Goal: Feedback & Contribution: Contribute content

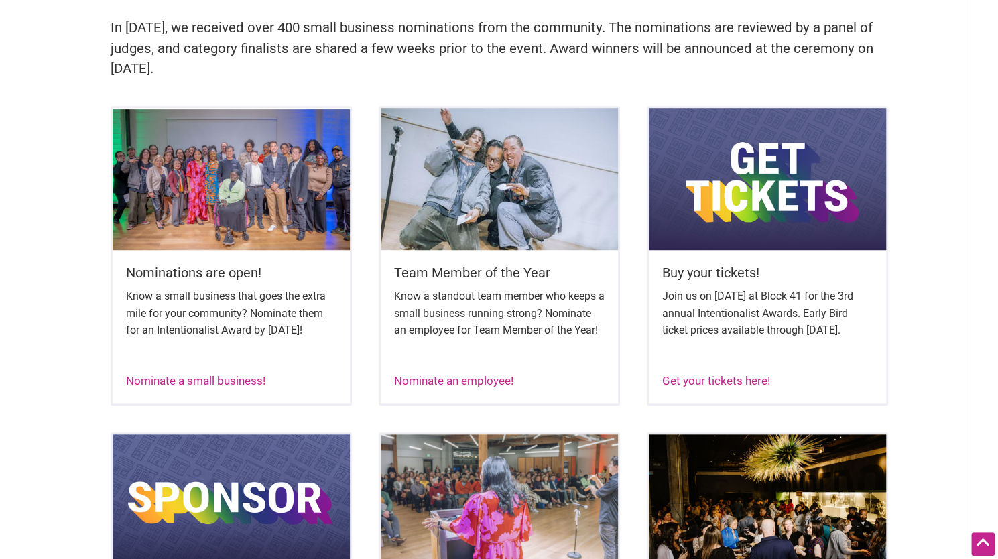
scroll to position [472, 0]
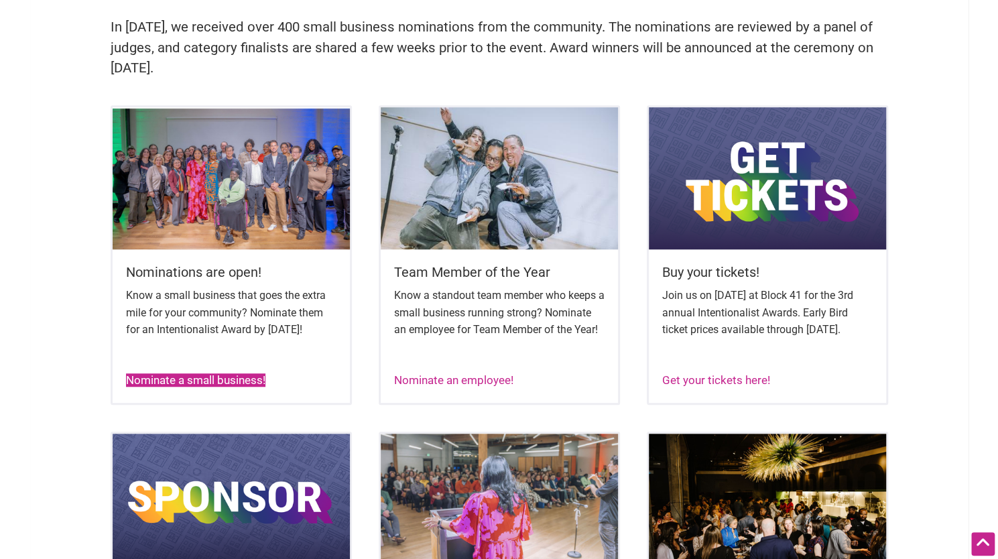
click at [225, 387] on link "Nominate a small business!" at bounding box center [195, 379] width 139 height 13
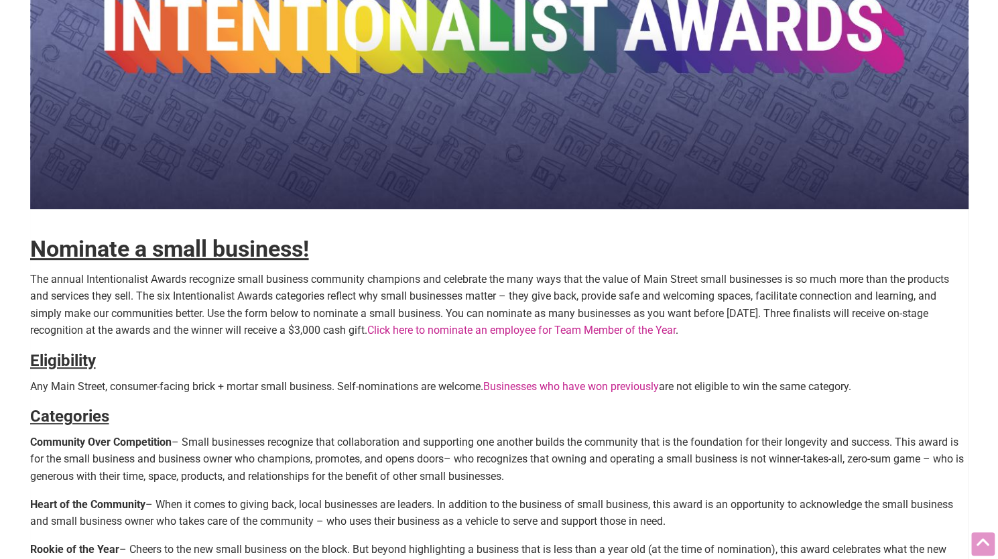
scroll to position [194, 0]
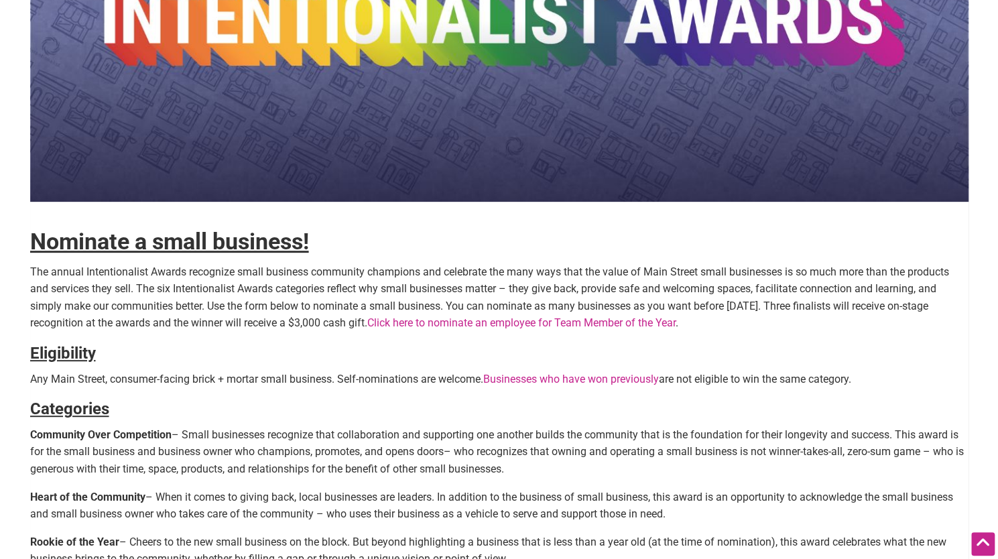
click at [605, 166] on img at bounding box center [499, 39] width 938 height 326
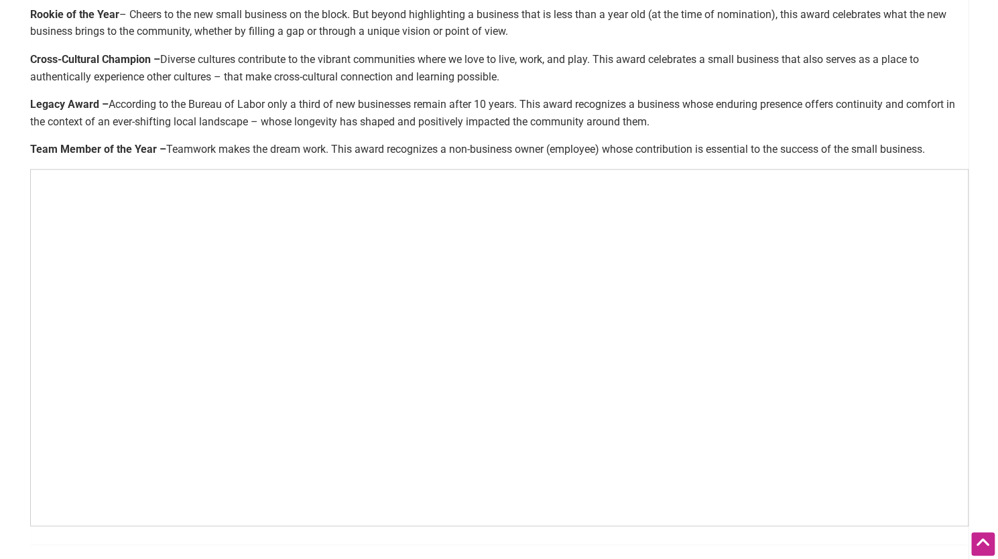
scroll to position [729, 0]
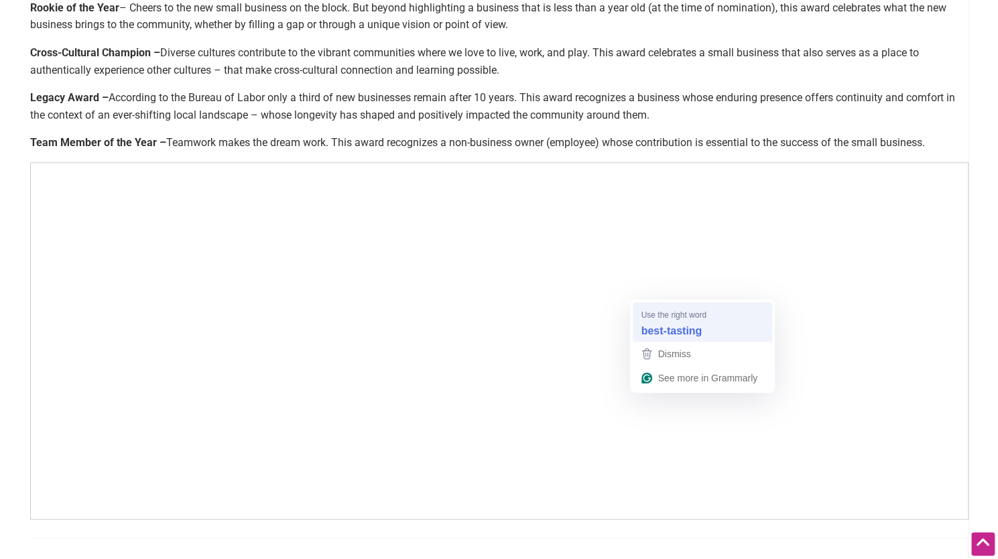
click at [700, 323] on strong "best-tasting" at bounding box center [671, 330] width 61 height 15
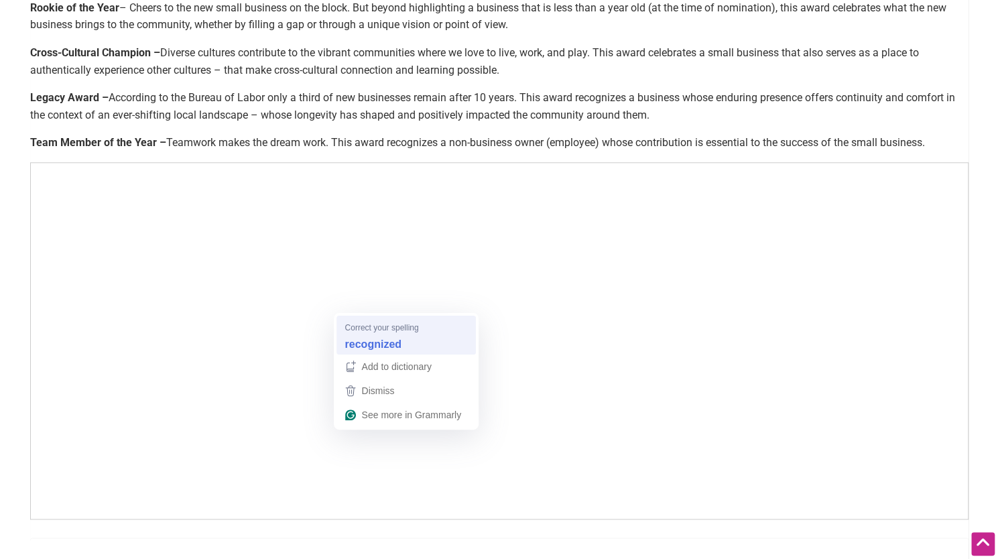
click at [388, 320] on div "Correct your spelling recognized" at bounding box center [406, 335] width 129 height 39
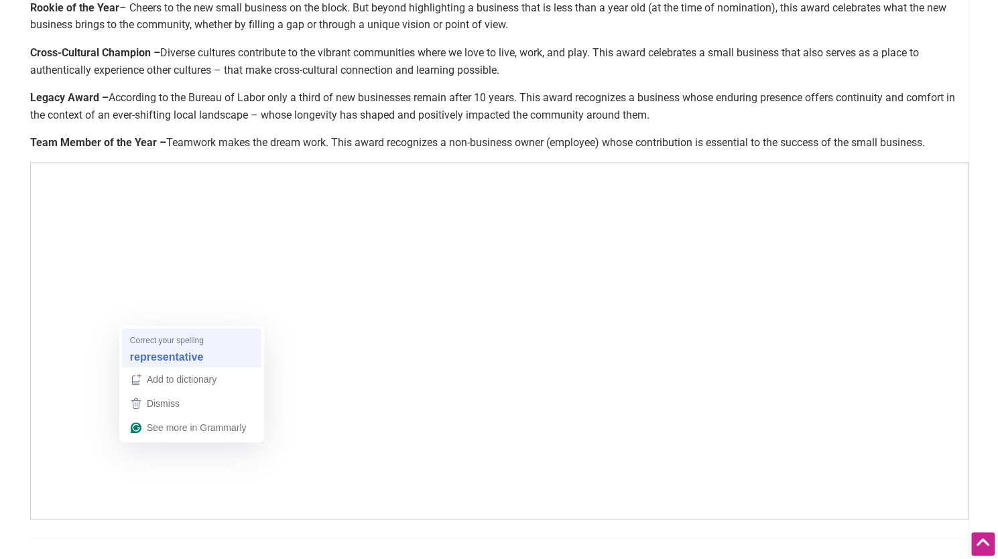
click at [182, 340] on span "Correct your spelling" at bounding box center [167, 340] width 74 height 13
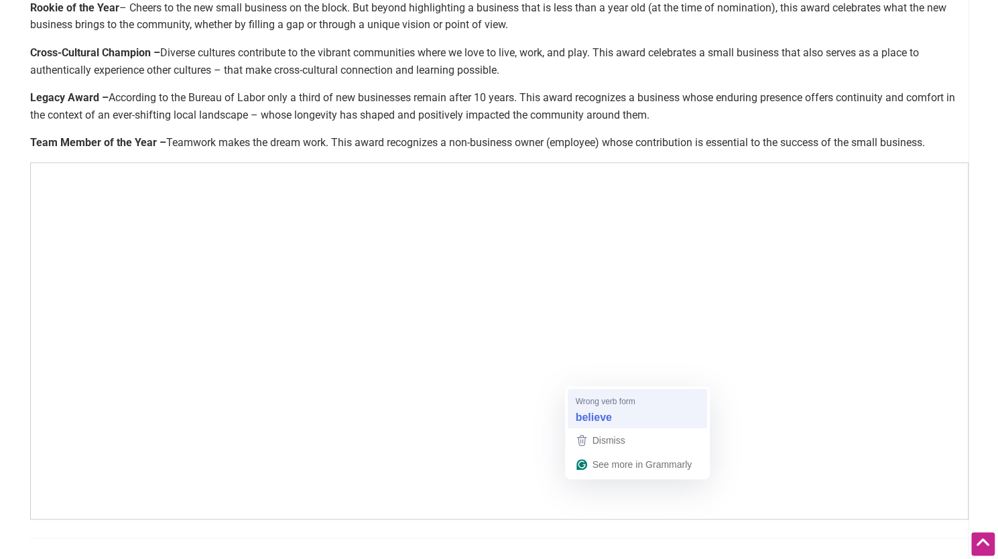
click at [611, 400] on span "Wrong verb form" at bounding box center [606, 401] width 60 height 13
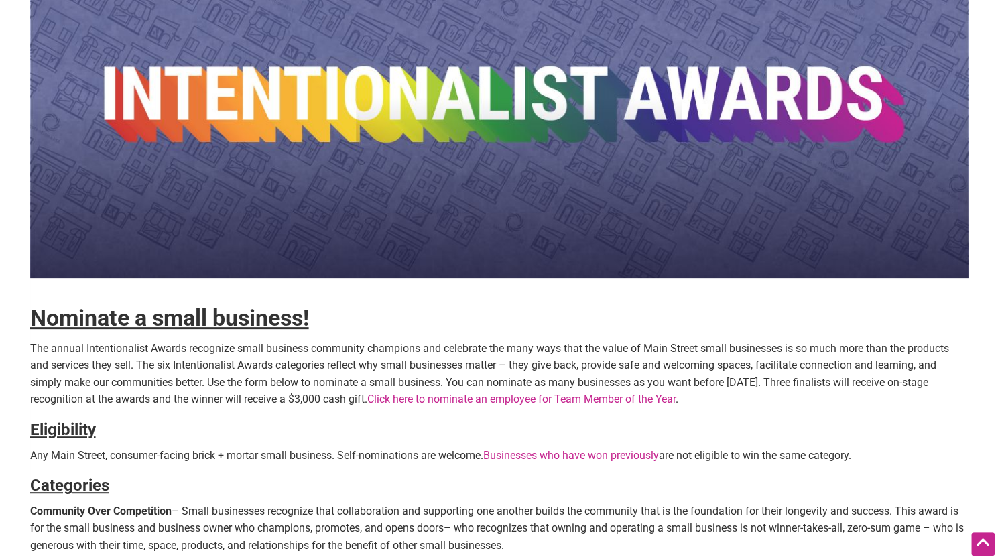
scroll to position [0, 0]
